Goal: Task Accomplishment & Management: Complete application form

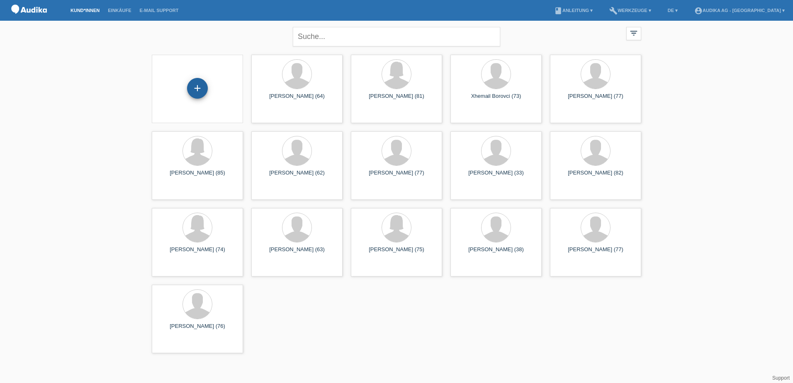
click at [202, 88] on div "+" at bounding box center [197, 88] width 21 height 21
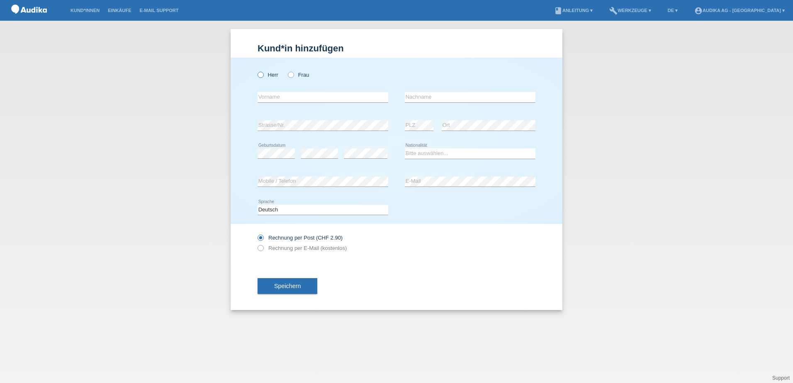
click at [256, 71] on icon at bounding box center [256, 71] width 0 height 0
click at [260, 73] on input "Herr" at bounding box center [260, 74] width 5 height 5
radio input "true"
click at [281, 100] on input "text" at bounding box center [323, 97] width 131 height 10
type input "[PERSON_NAME]"
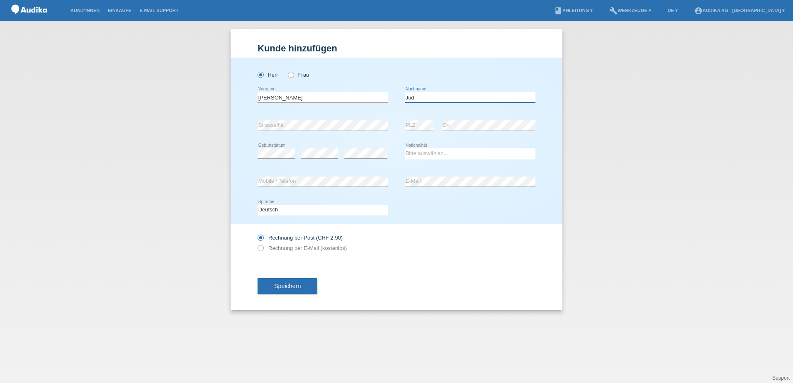
type input "Jud"
click at [426, 155] on select "Bitte auswählen... Schweiz Deutschland Liechtenstein Österreich ------------ Af…" at bounding box center [470, 153] width 131 height 10
select select "CH"
click at [405, 148] on select "Bitte auswählen... Schweiz Deutschland Liechtenstein Österreich ------------ Af…" at bounding box center [470, 153] width 131 height 10
click at [256, 244] on icon at bounding box center [256, 244] width 0 height 0
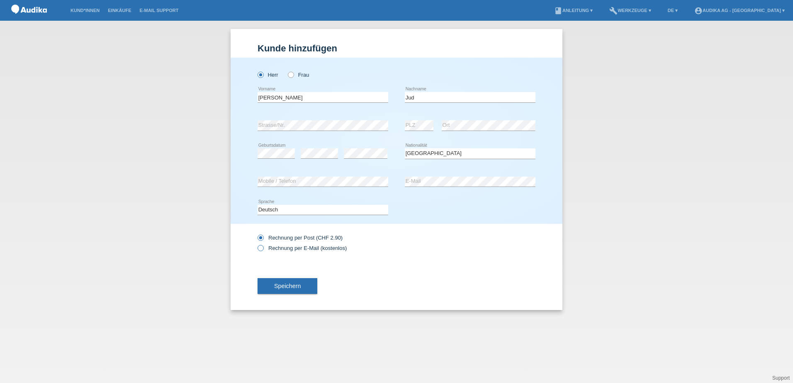
click at [262, 250] on input "Rechnung per E-Mail (kostenlos)" at bounding box center [260, 250] width 5 height 10
radio input "true"
click at [278, 289] on button "Speichern" at bounding box center [288, 286] width 60 height 16
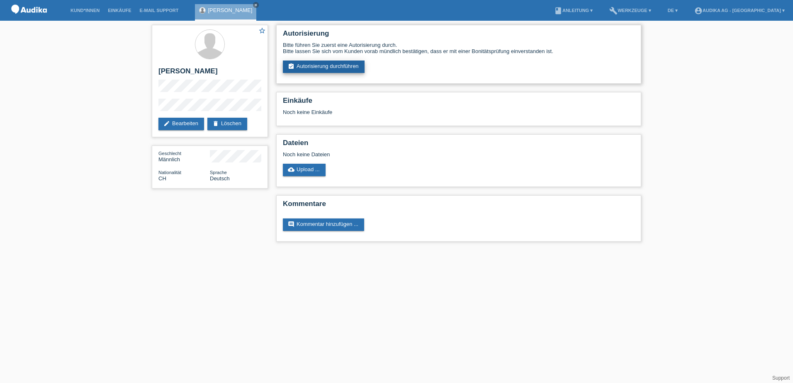
click at [312, 68] on link "assignment_turned_in Autorisierung durchführen" at bounding box center [324, 67] width 82 height 12
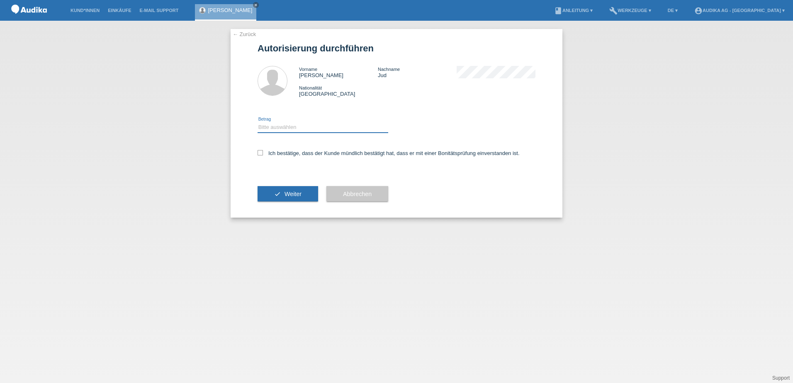
click at [267, 126] on select "Bitte auswählen CHF 1.00 - CHF 499.00 CHF 500.00 - CHF 1'999.00 CHF 2'000.00 - …" at bounding box center [323, 127] width 131 height 10
select select "3"
click at [258, 122] on select "Bitte auswählen CHF 1.00 - CHF 499.00 CHF 500.00 - CHF 1'999.00 CHF 2'000.00 - …" at bounding box center [323, 127] width 131 height 10
click at [283, 192] on button "check Weiter" at bounding box center [288, 194] width 61 height 16
click at [260, 153] on icon at bounding box center [260, 152] width 5 height 5
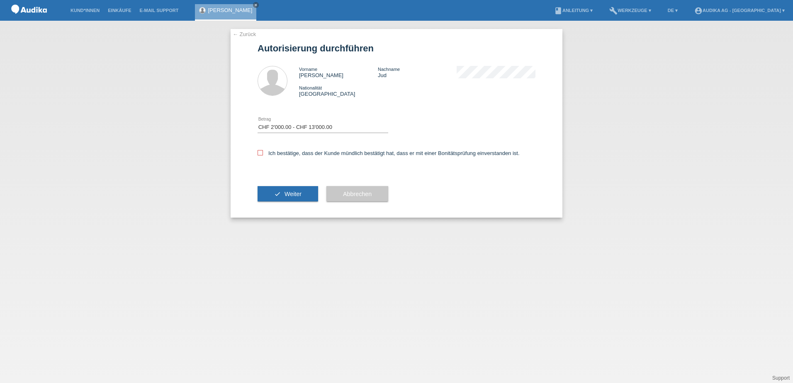
click at [260, 153] on input "Ich bestätige, dass der Kunde mündlich bestätigt hat, dass er mit einer Bonität…" at bounding box center [260, 152] width 5 height 5
checkbox input "true"
click at [281, 195] on button "check Weiter" at bounding box center [288, 194] width 61 height 16
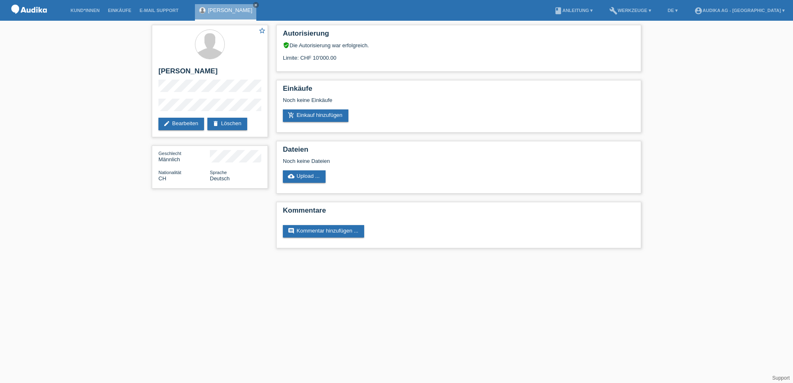
click at [236, 257] on html "Kund*innen Einkäufe E-Mail Support [PERSON_NAME] close menu" at bounding box center [396, 128] width 793 height 257
